Goal: Transaction & Acquisition: Book appointment/travel/reservation

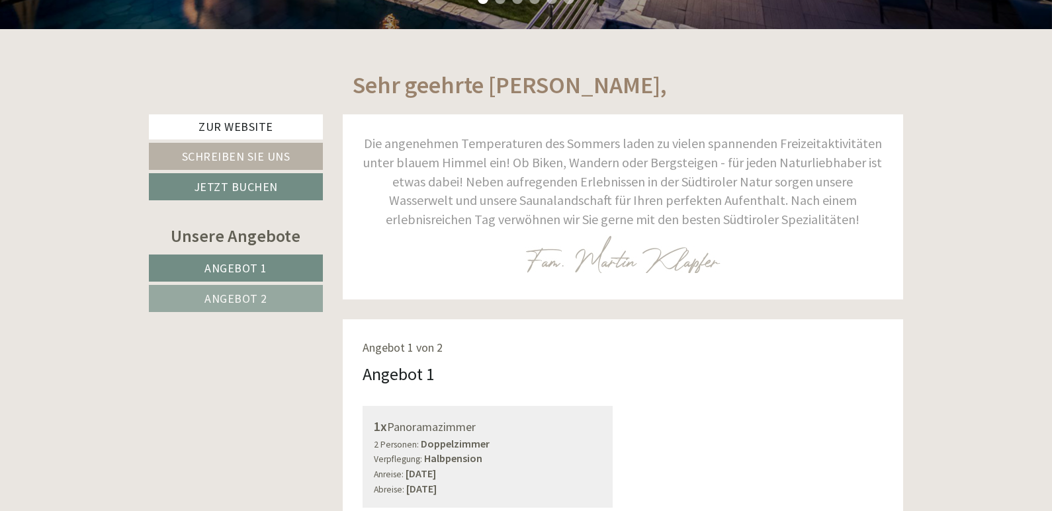
scroll to position [529, 0]
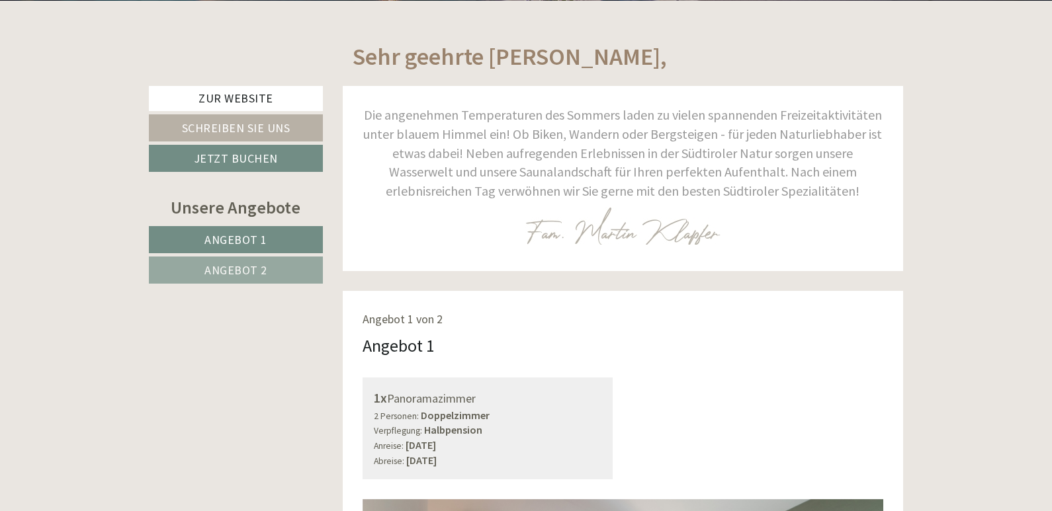
click at [226, 237] on span "Angebot 1" at bounding box center [235, 239] width 63 height 15
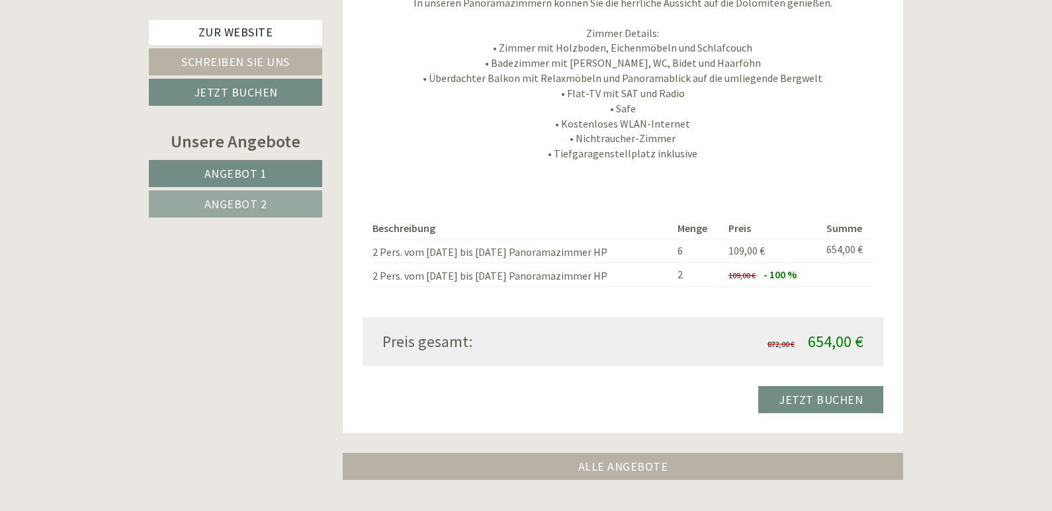
scroll to position [1415, 0]
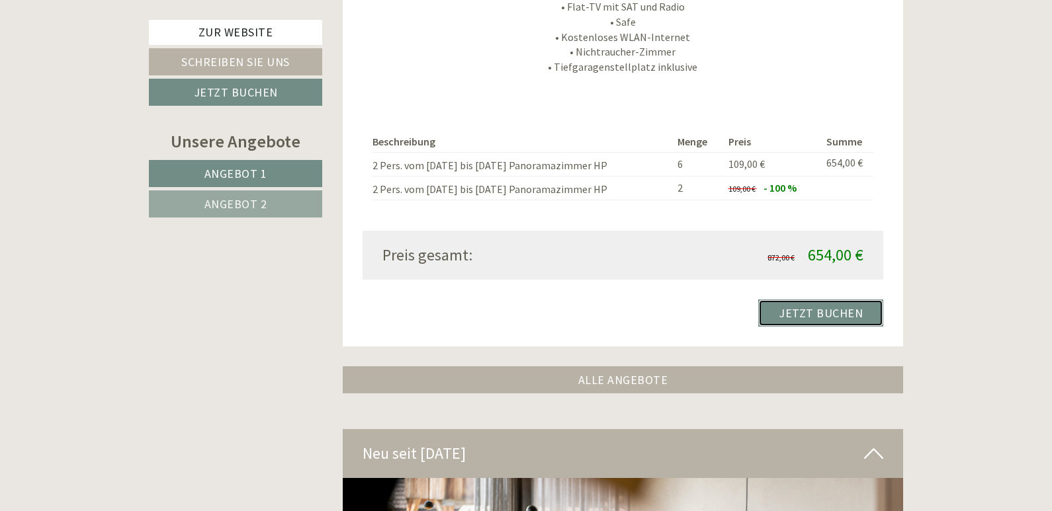
click at [801, 312] on link "Jetzt buchen" at bounding box center [820, 313] width 125 height 27
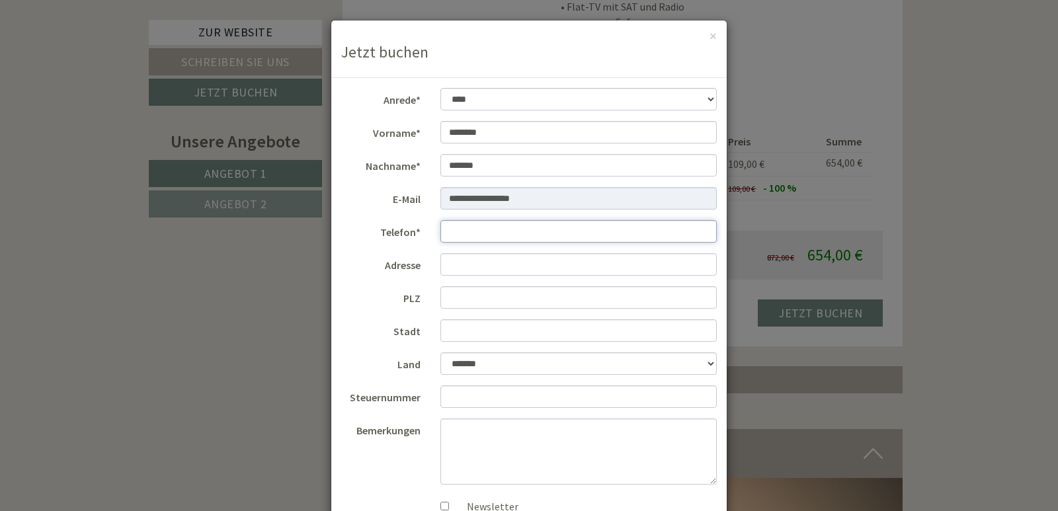
click at [458, 231] on input "Telefon*" at bounding box center [578, 231] width 277 height 22
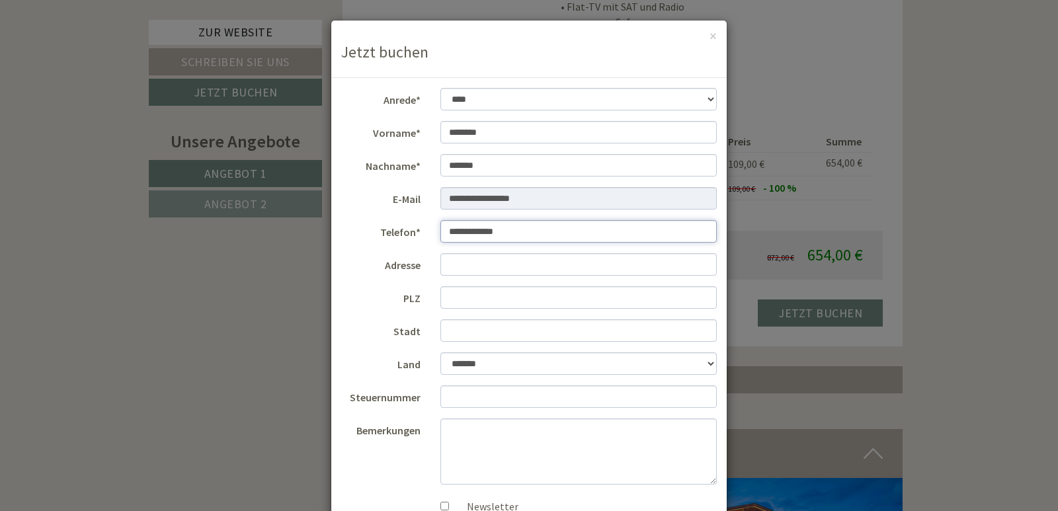
type input "**********"
click at [456, 267] on input "Adresse" at bounding box center [578, 264] width 277 height 22
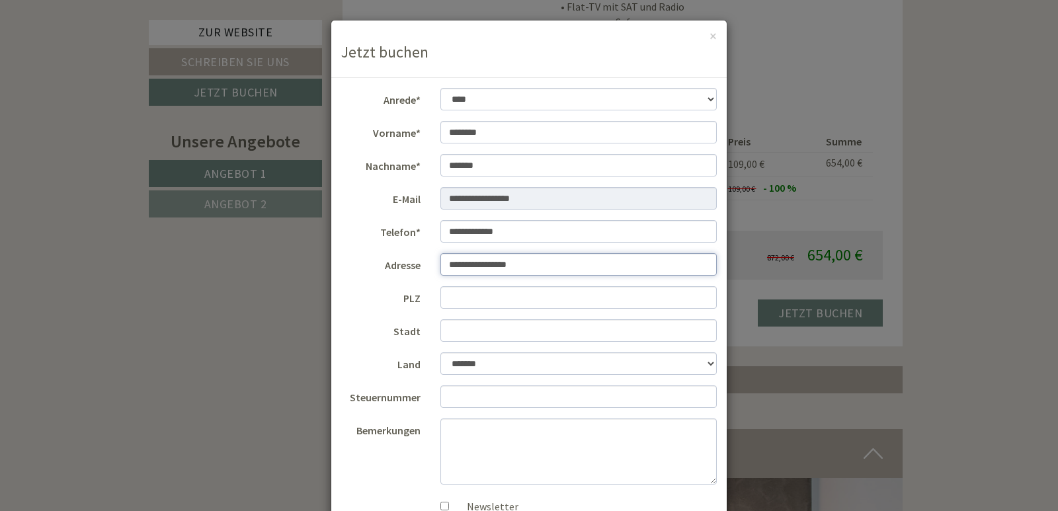
type input "**********"
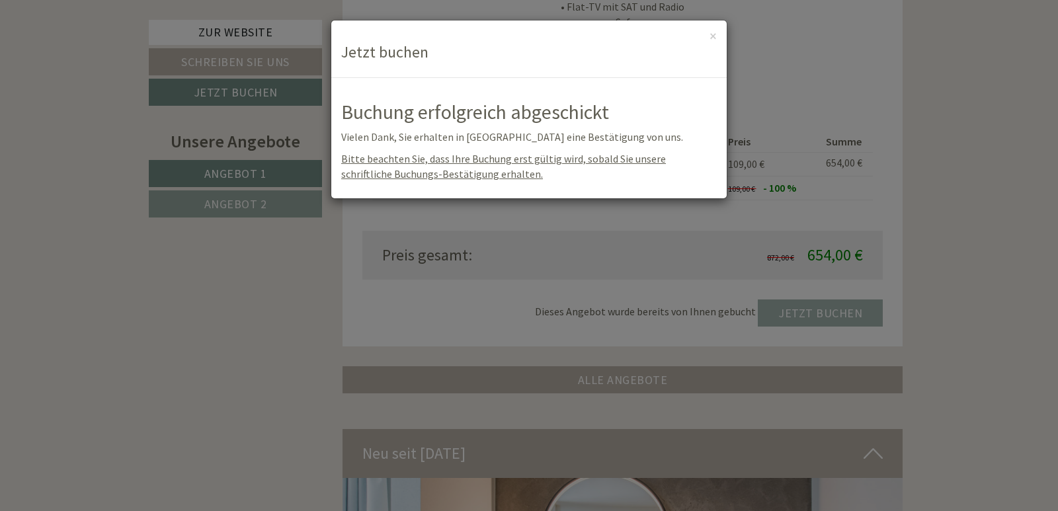
click at [708, 34] on div "× Jetzt buchen" at bounding box center [529, 50] width 396 height 58
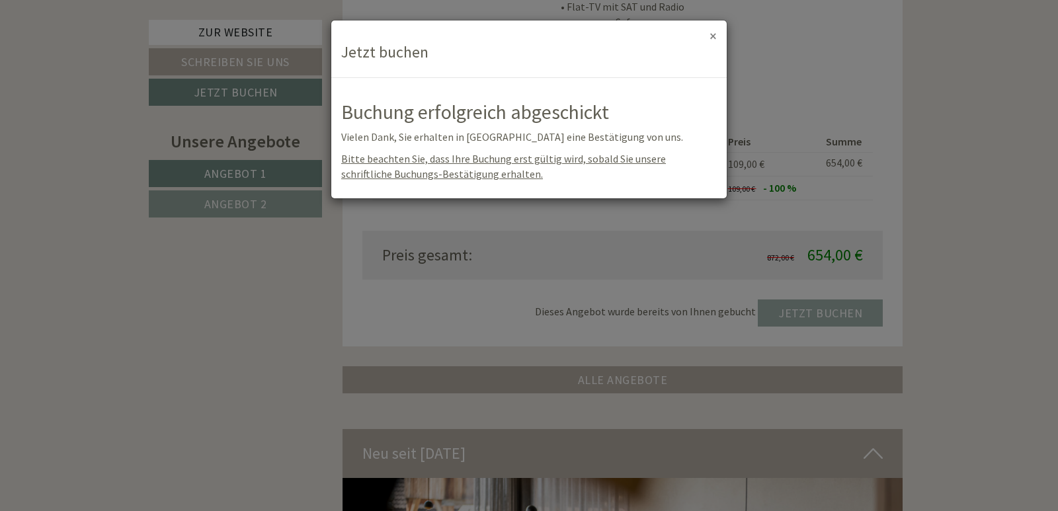
click at [710, 36] on button "×" at bounding box center [713, 36] width 7 height 14
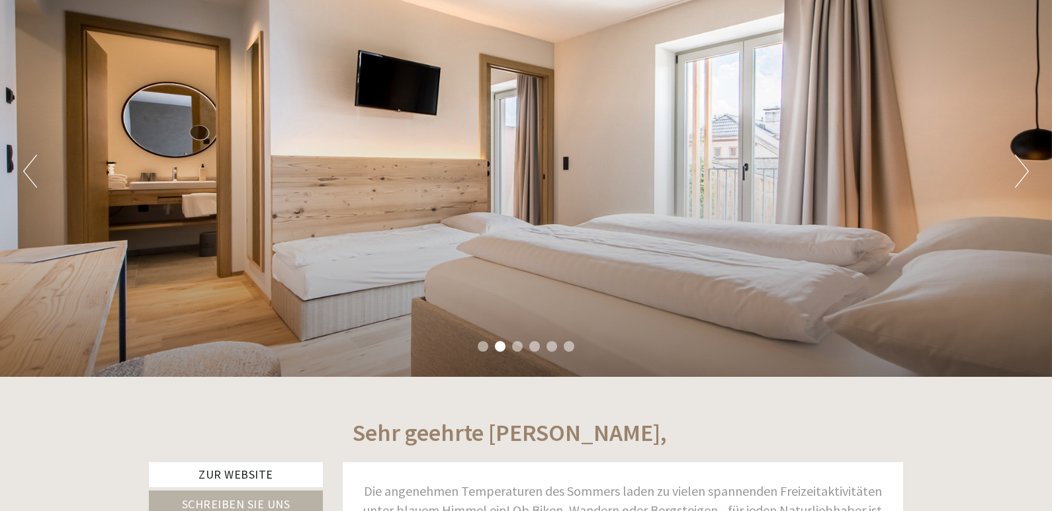
scroll to position [26, 0]
